Goal: Navigation & Orientation: Find specific page/section

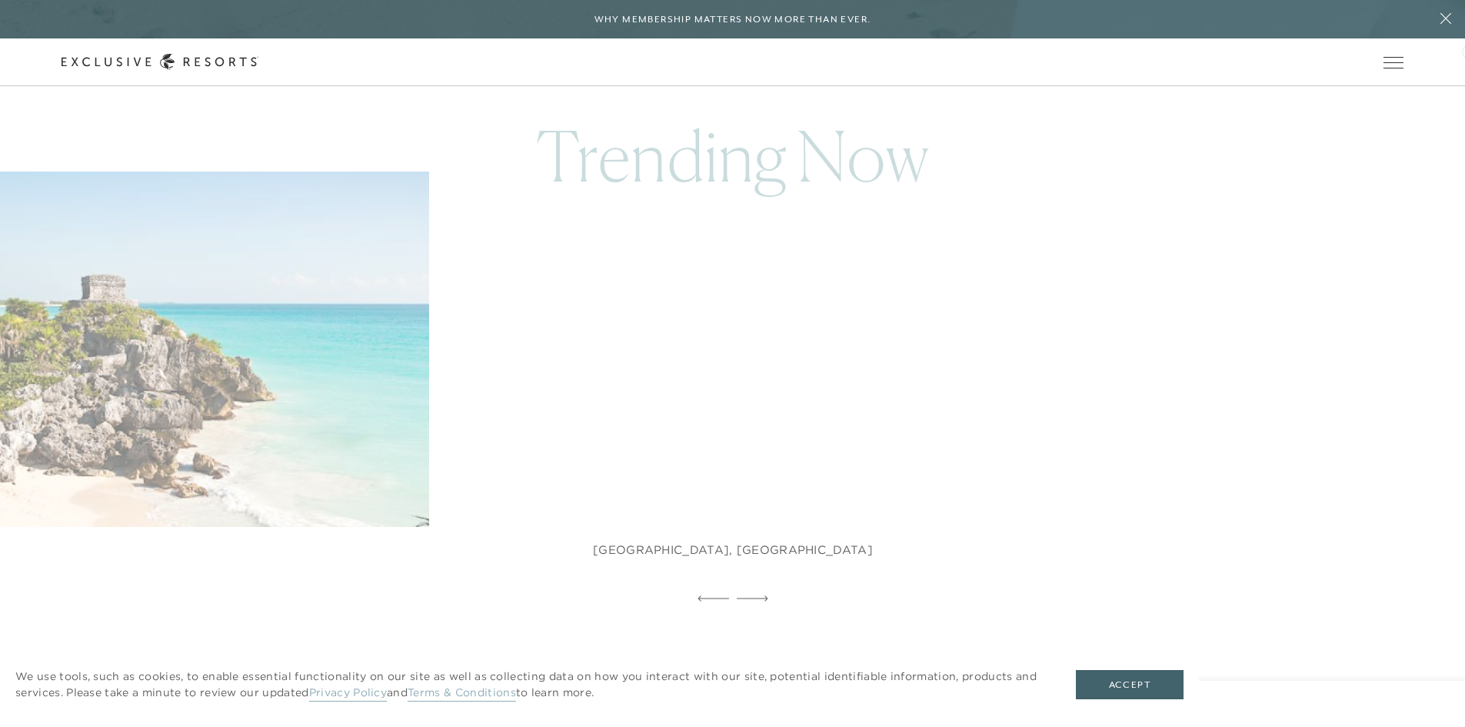
scroll to position [776, 0]
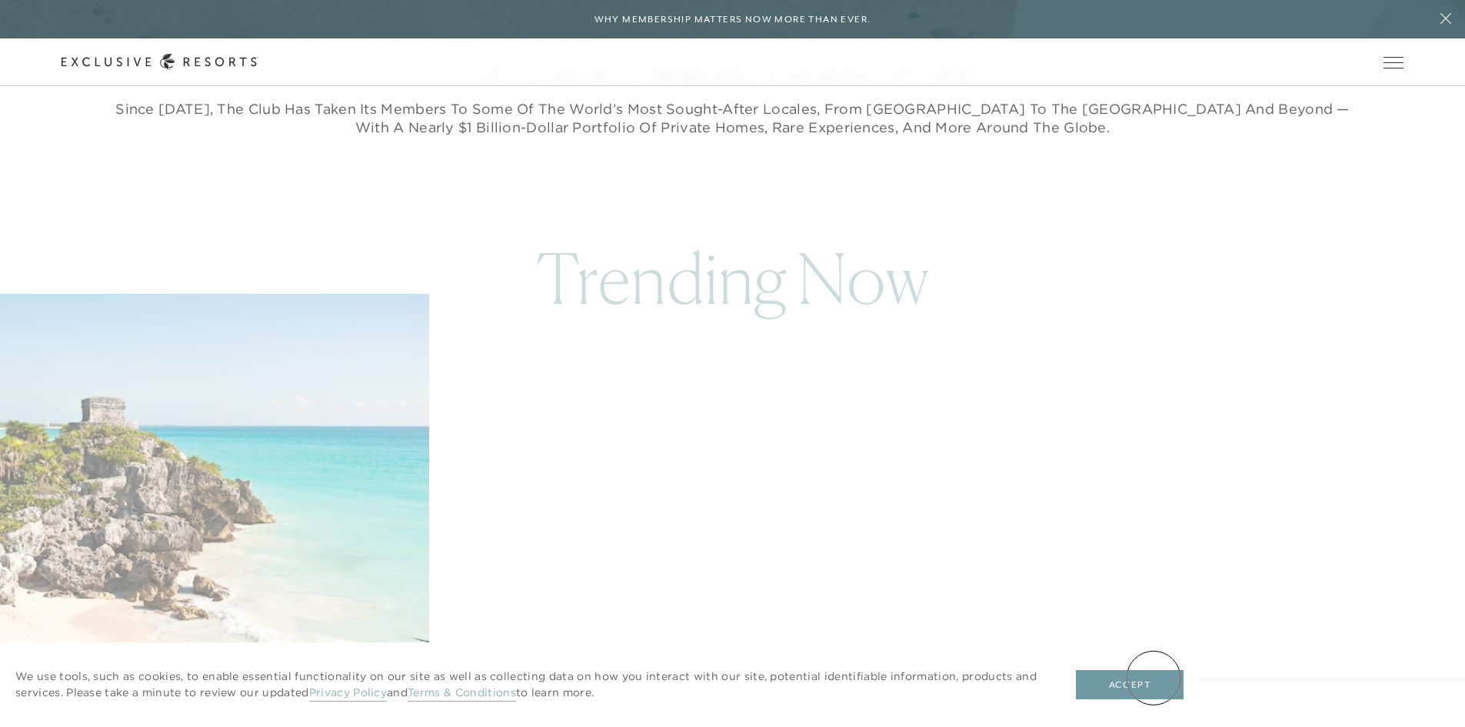
click at [1155, 679] on button "Accept" at bounding box center [1130, 684] width 108 height 29
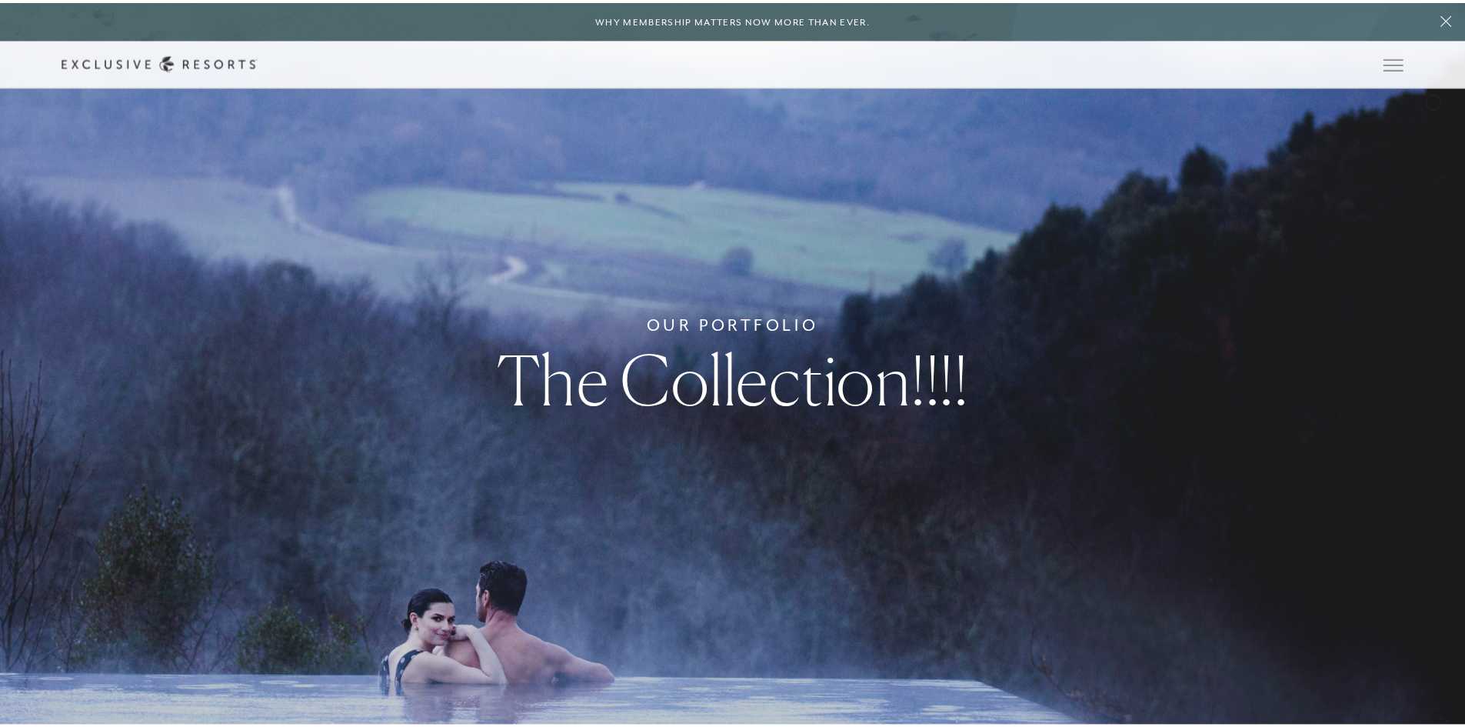
scroll to position [0, 0]
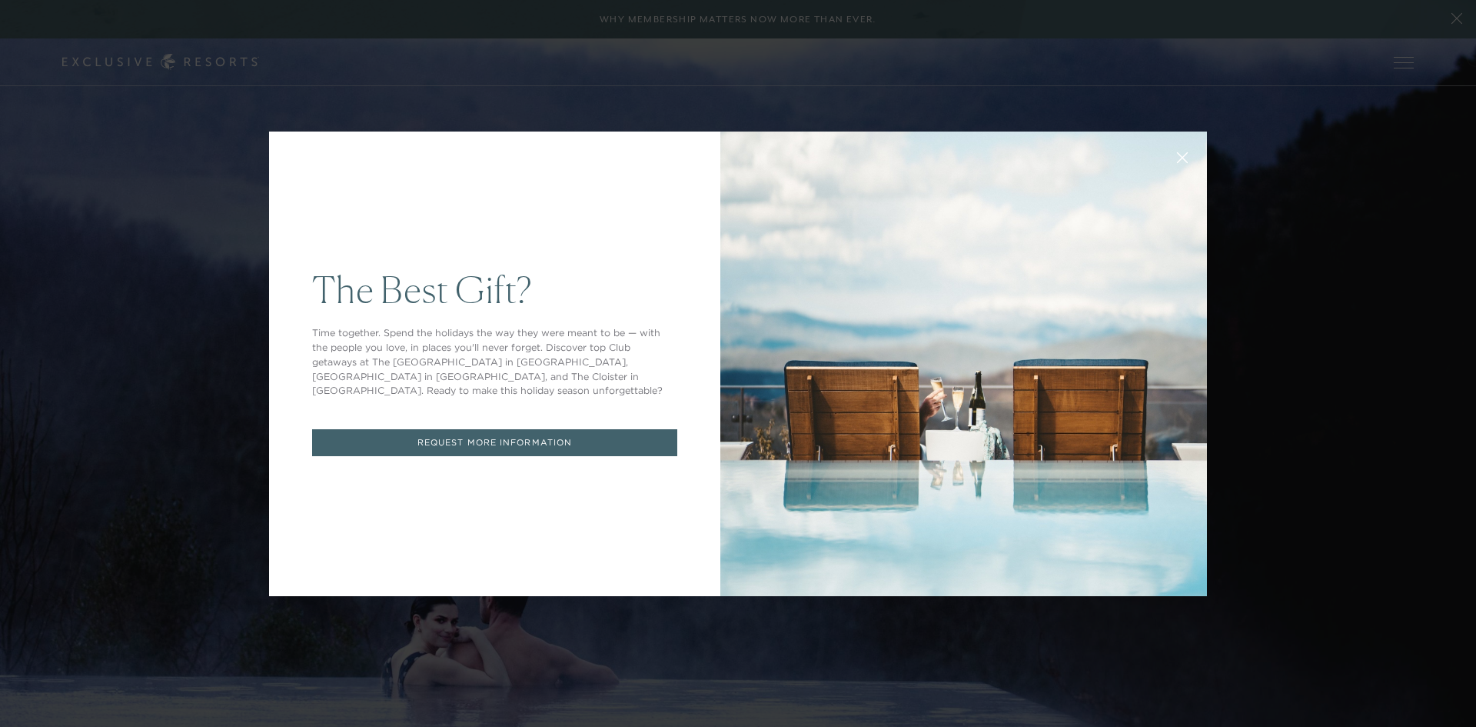
click at [1170, 155] on button at bounding box center [1182, 156] width 37 height 37
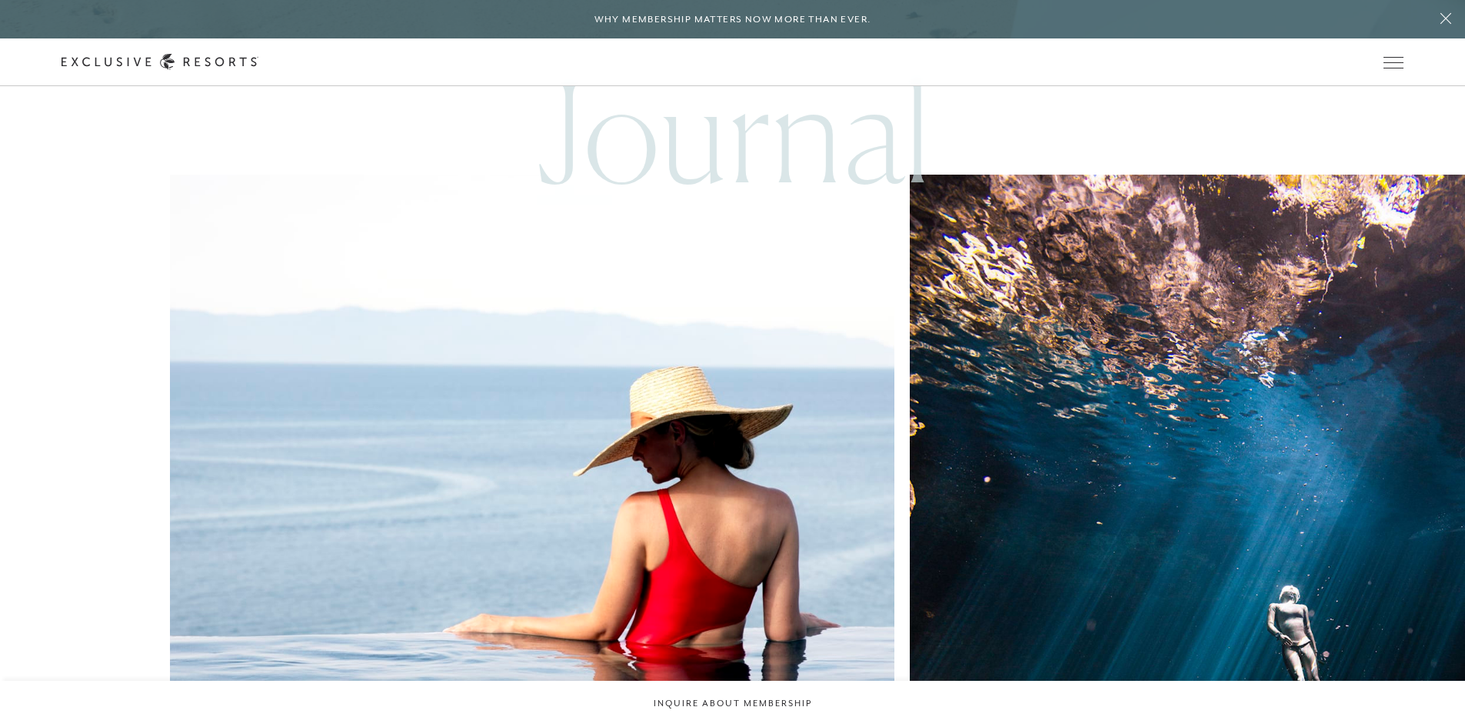
scroll to position [8814, 0]
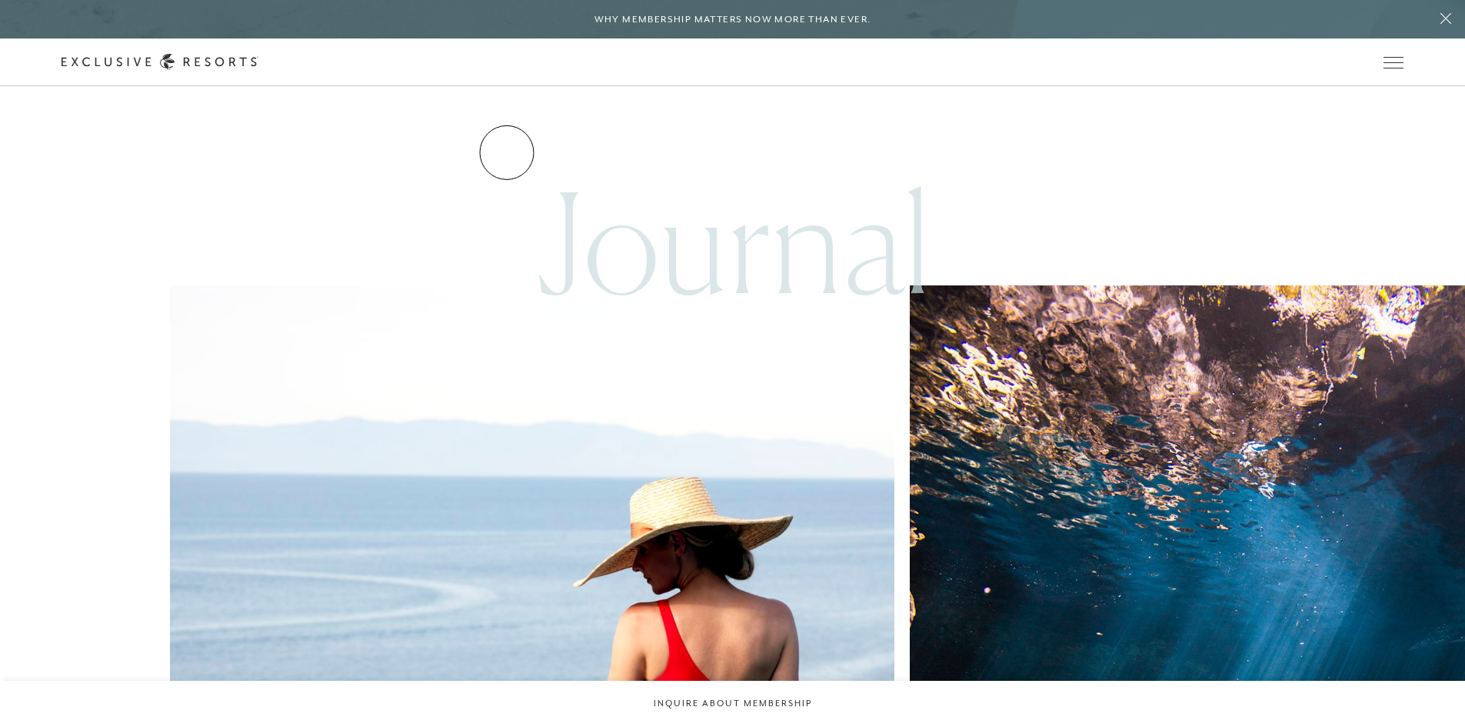
click at [0, 0] on link "Services & Standards" at bounding box center [0, 0] width 0 height 0
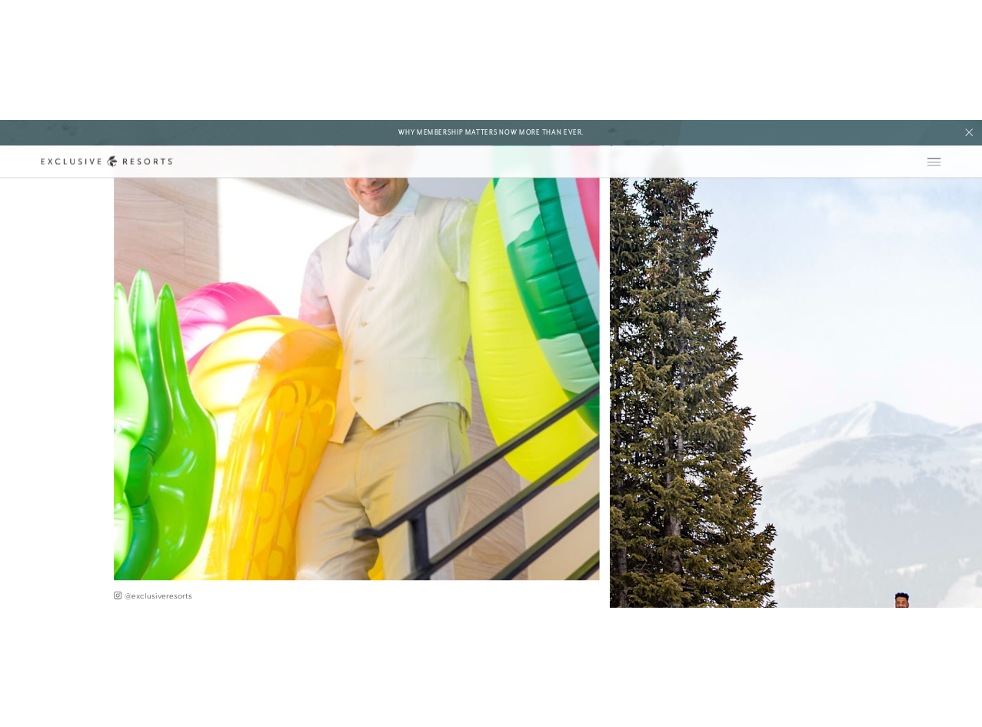
scroll to position [4518, 0]
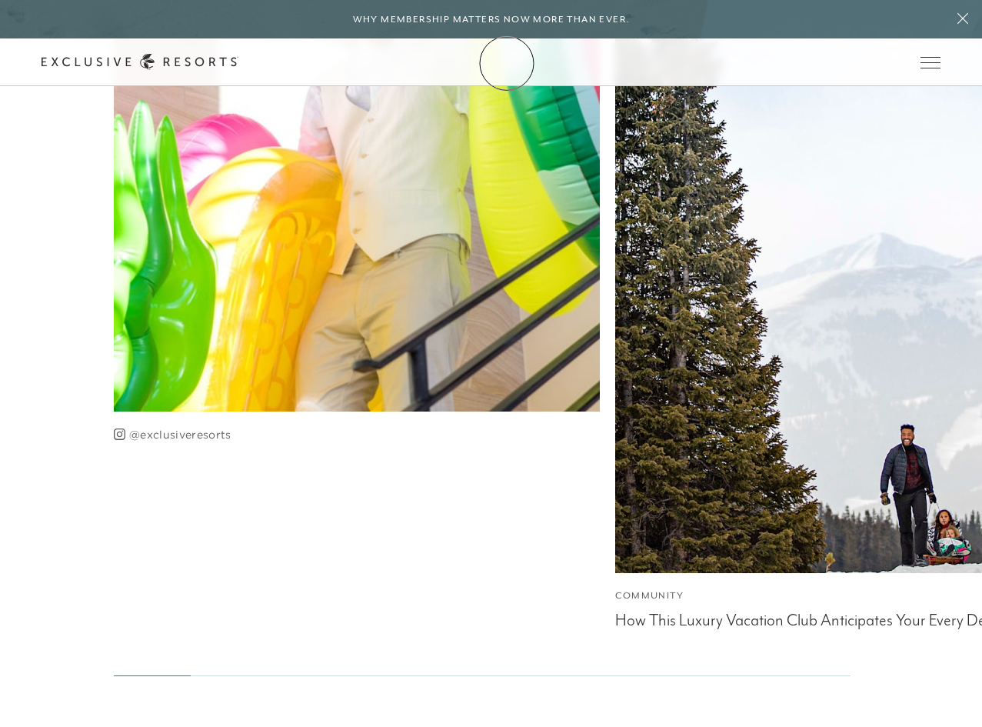
drag, startPoint x: 507, startPoint y: 63, endPoint x: 534, endPoint y: 67, distance: 27.9
click at [238, 63] on icon at bounding box center [140, 62] width 197 height 16
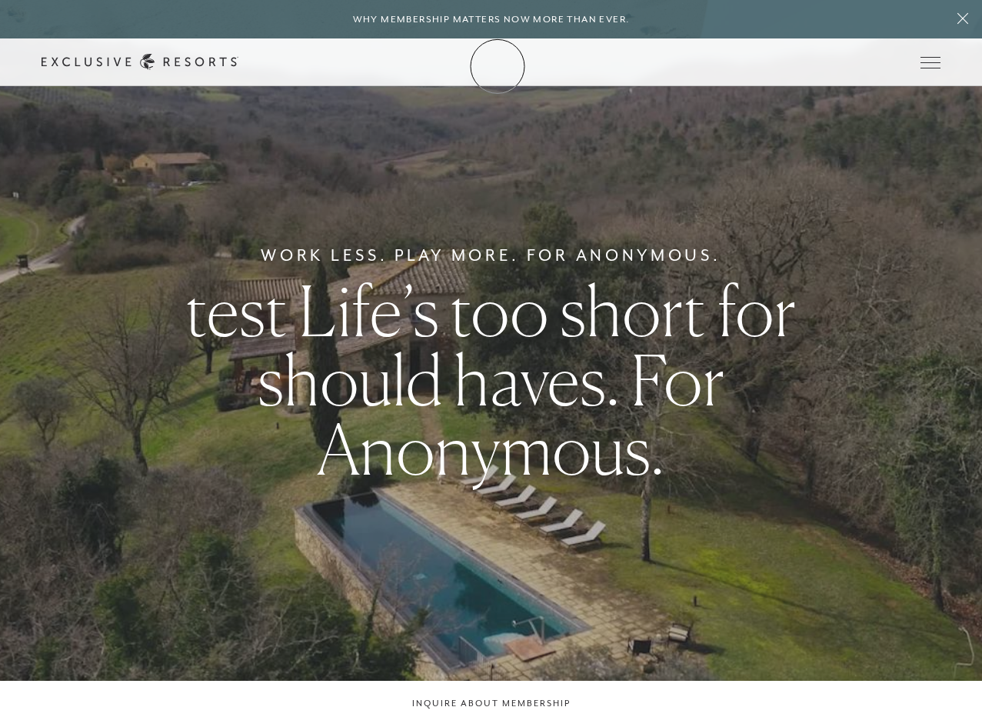
click at [238, 66] on icon at bounding box center [140, 62] width 197 height 16
